Goal: Task Accomplishment & Management: Complete application form

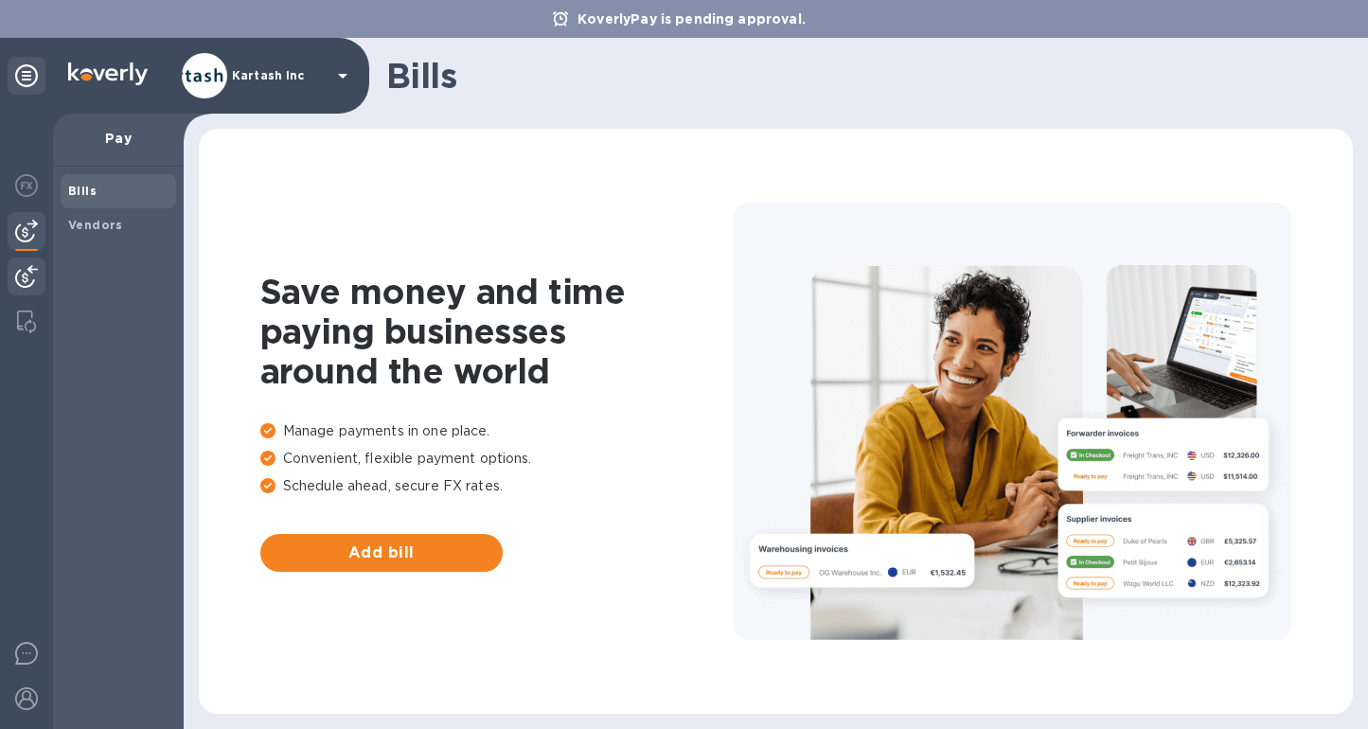
click at [26, 269] on img at bounding box center [26, 276] width 23 height 23
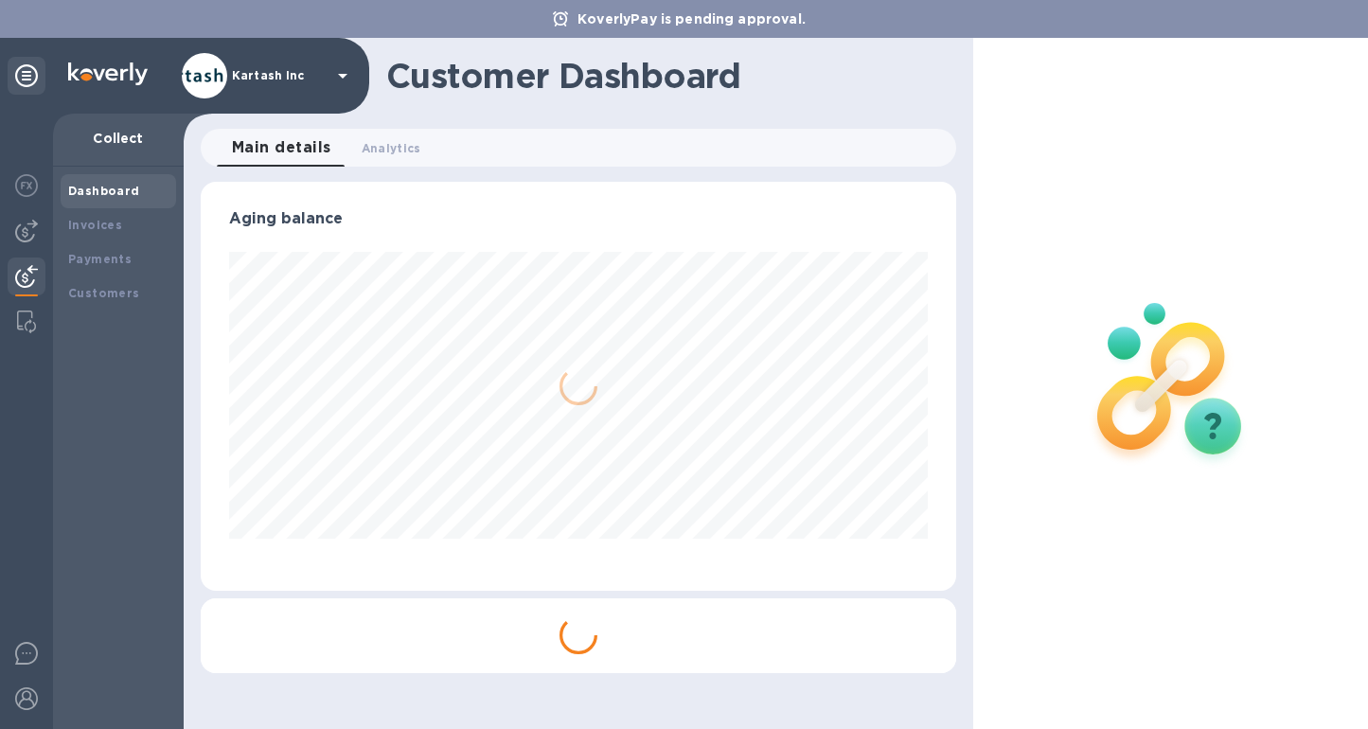
scroll to position [409, 756]
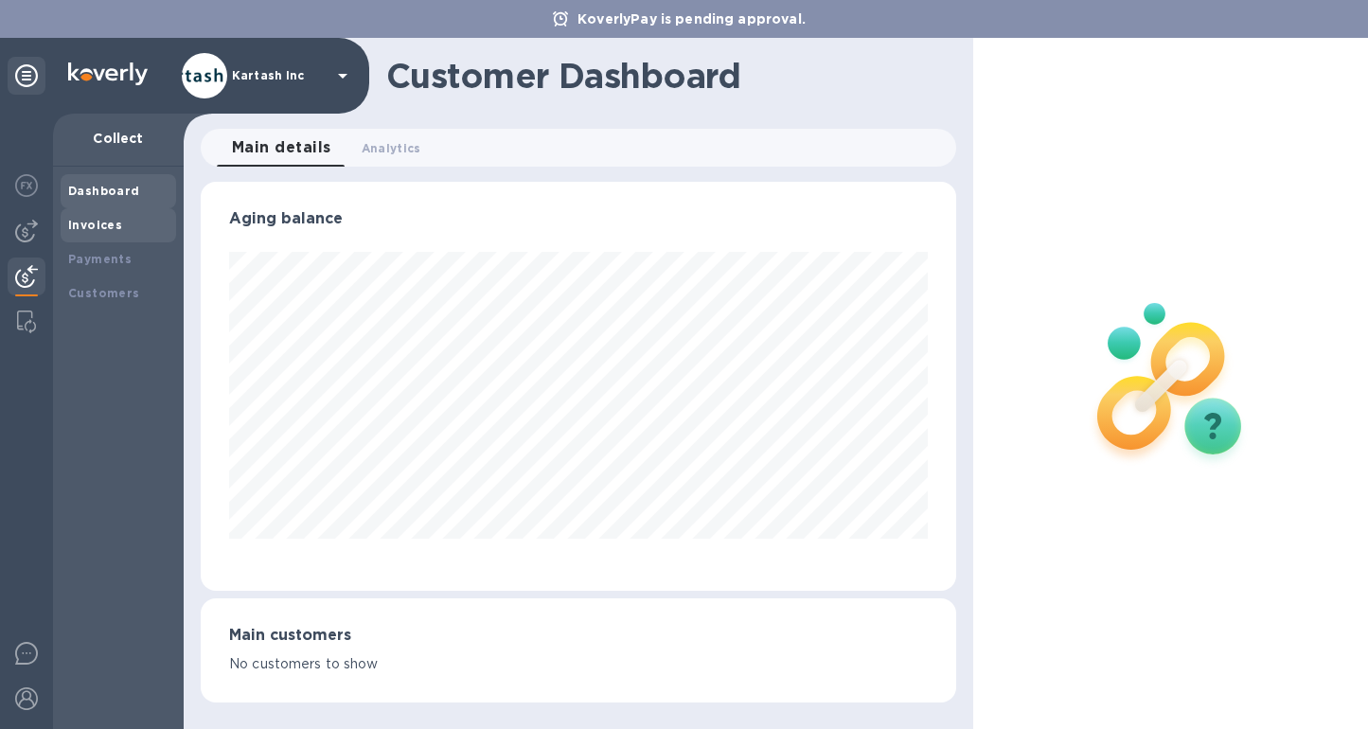
click at [101, 211] on div "Invoices" at bounding box center [119, 225] width 116 height 34
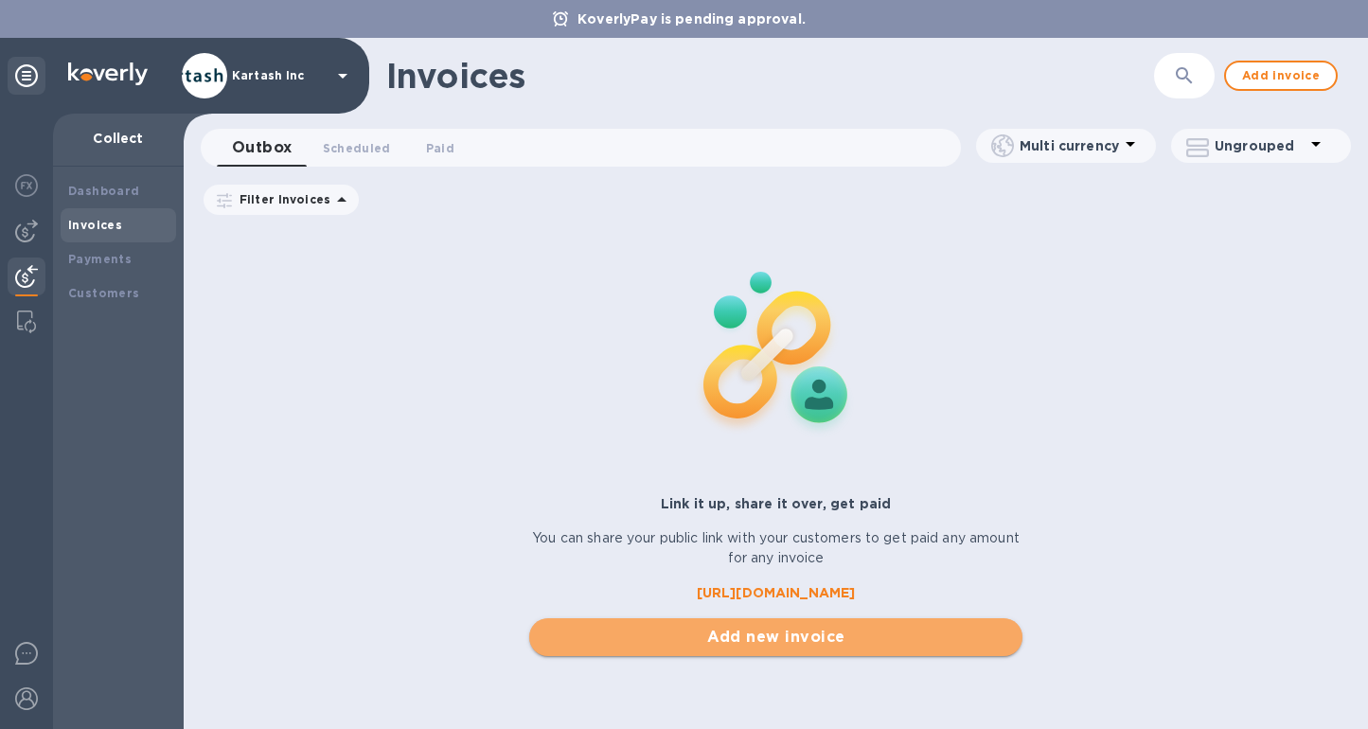
click at [681, 647] on span "Add new invoice" at bounding box center [775, 637] width 463 height 23
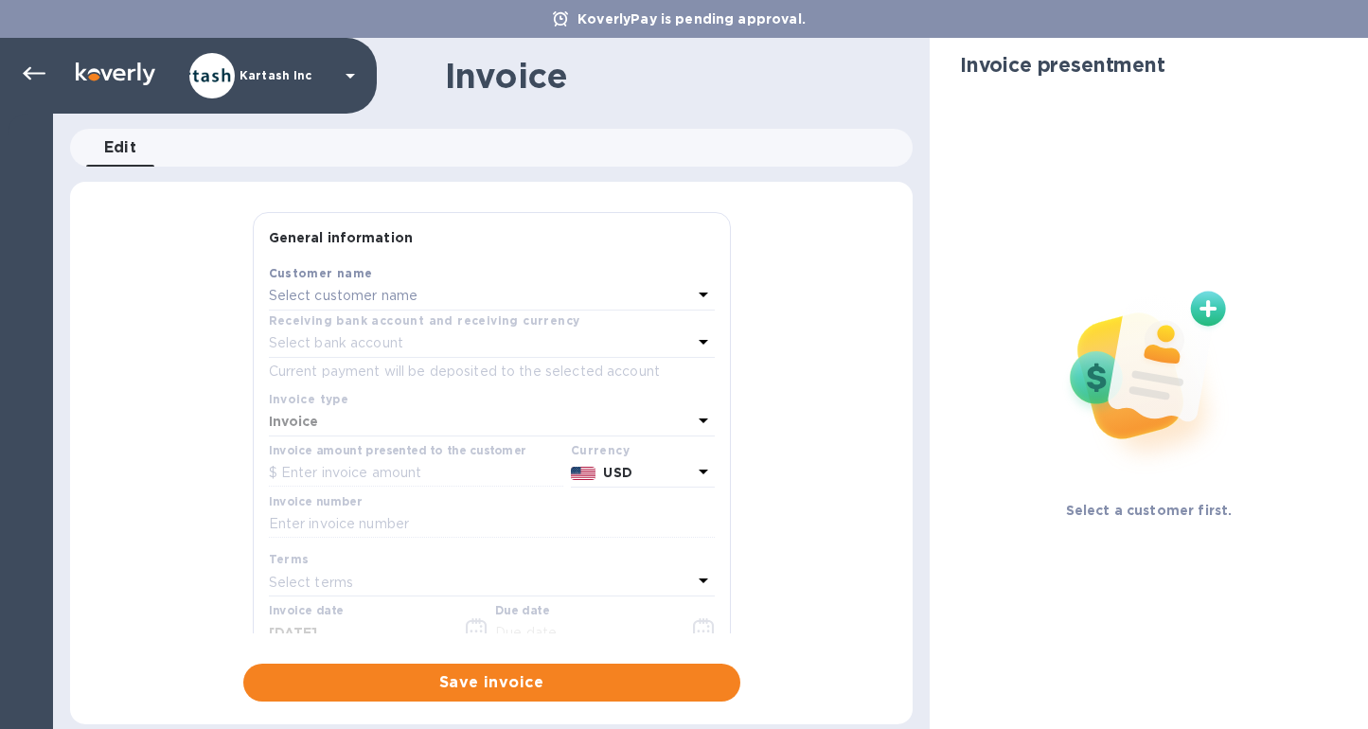
click at [394, 289] on p "Select customer name" at bounding box center [344, 296] width 150 height 20
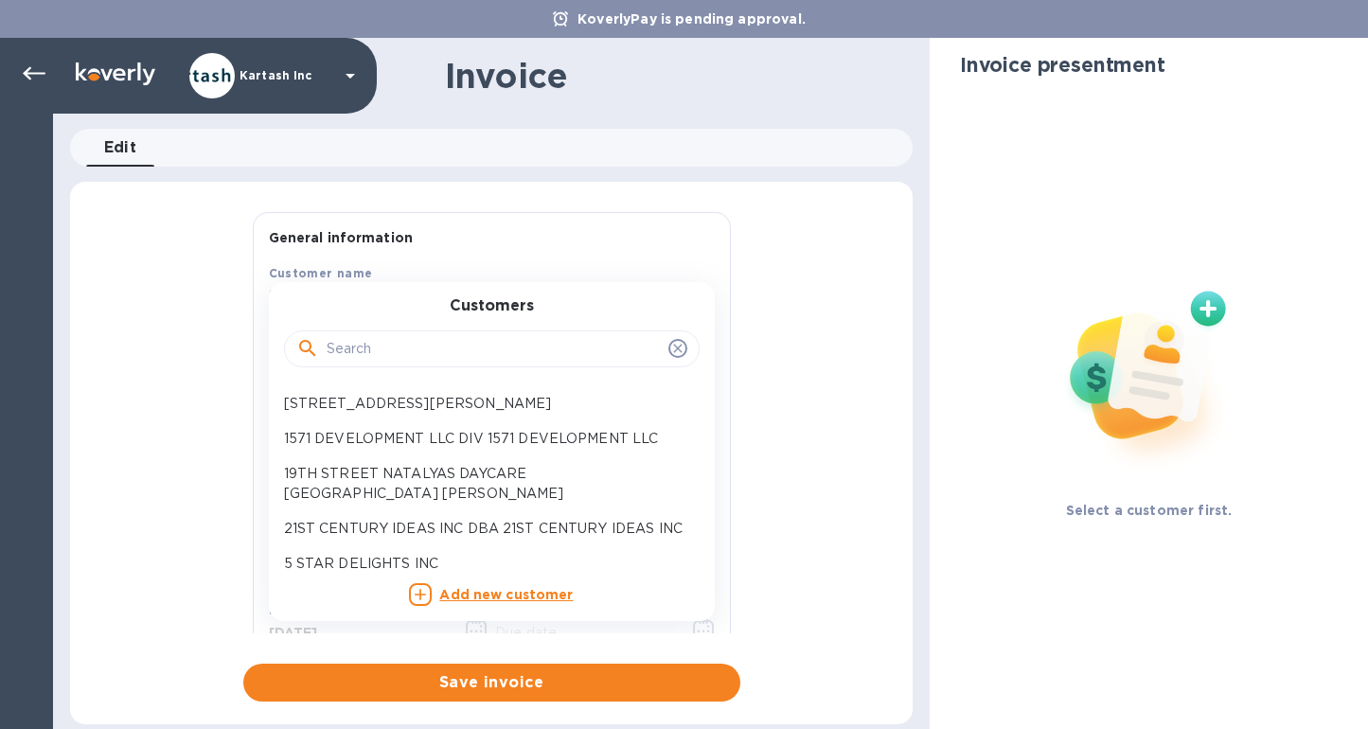
click at [407, 352] on input "text" at bounding box center [494, 349] width 334 height 28
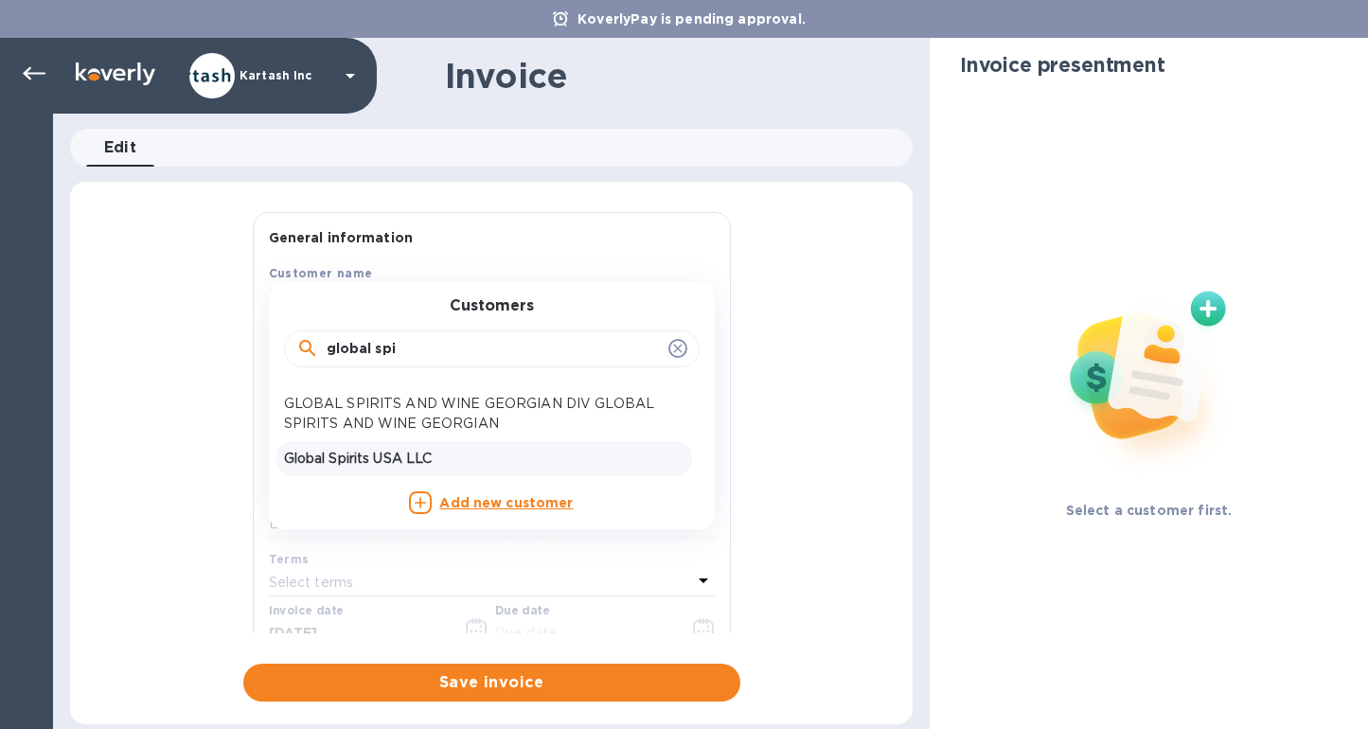
type input "global spi"
click at [411, 454] on p "Global Spirits USA LLC" at bounding box center [484, 459] width 401 height 20
type input "[DATE]"
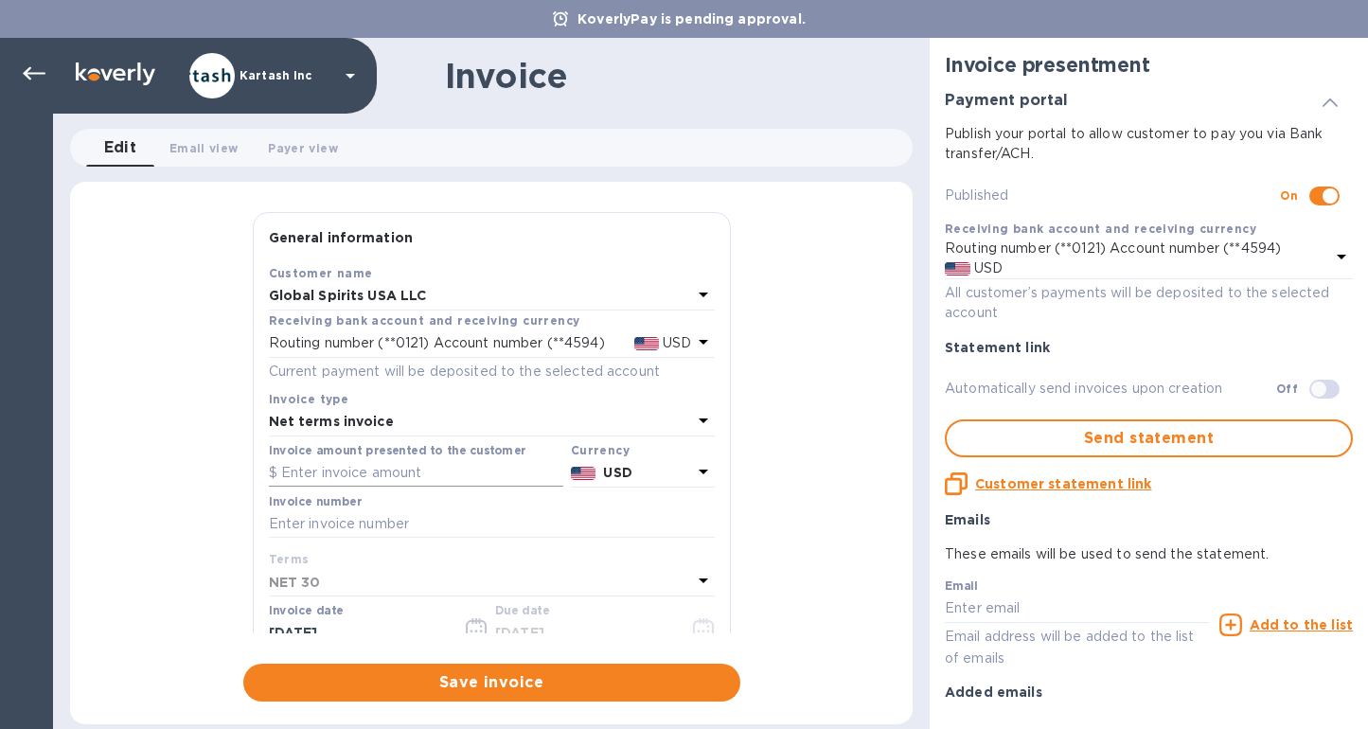
click at [383, 479] on input "text" at bounding box center [416, 473] width 294 height 28
click at [381, 523] on input "text" at bounding box center [492, 524] width 446 height 28
paste input "0109827"
type input "0109827"
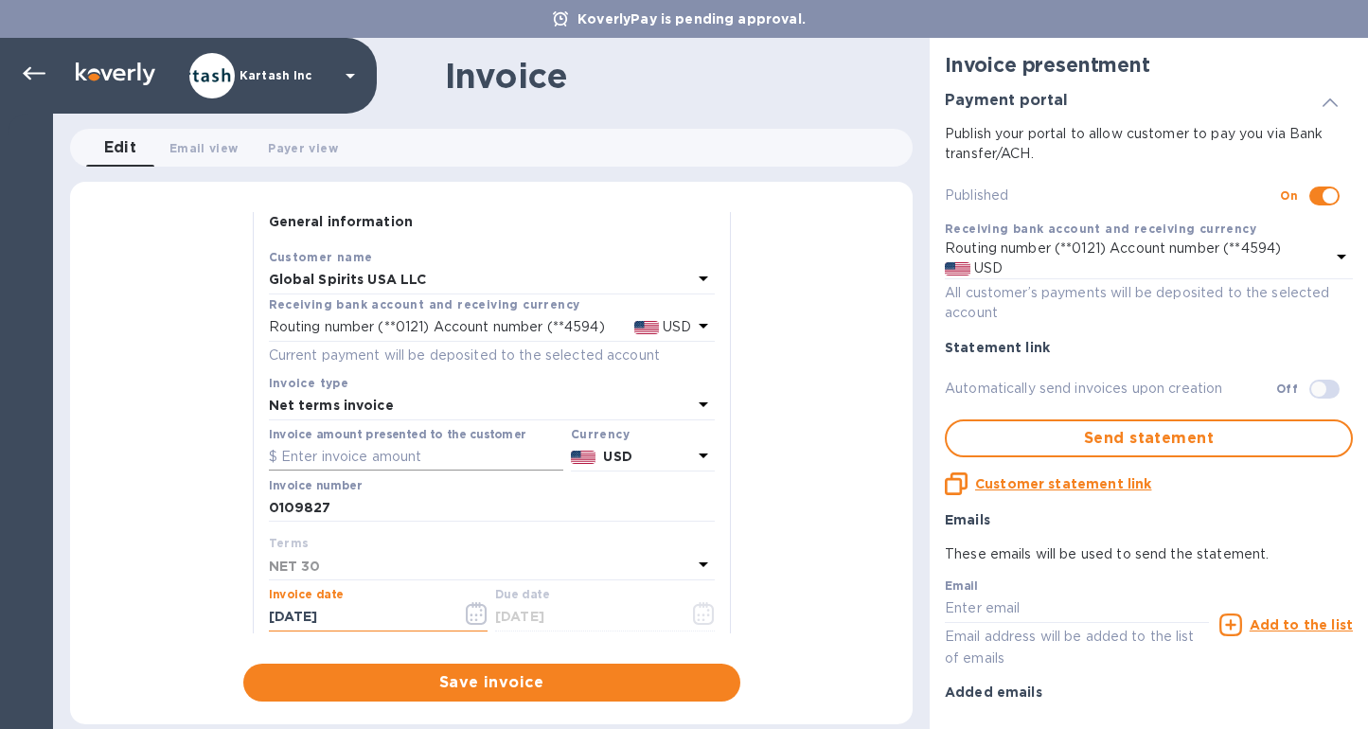
click at [364, 459] on input "text" at bounding box center [416, 457] width 294 height 28
paste input "34,608.35"
type input "34,608.35"
click at [436, 683] on span "Save invoice" at bounding box center [491, 682] width 467 height 23
